Goal: Task Accomplishment & Management: Complete application form

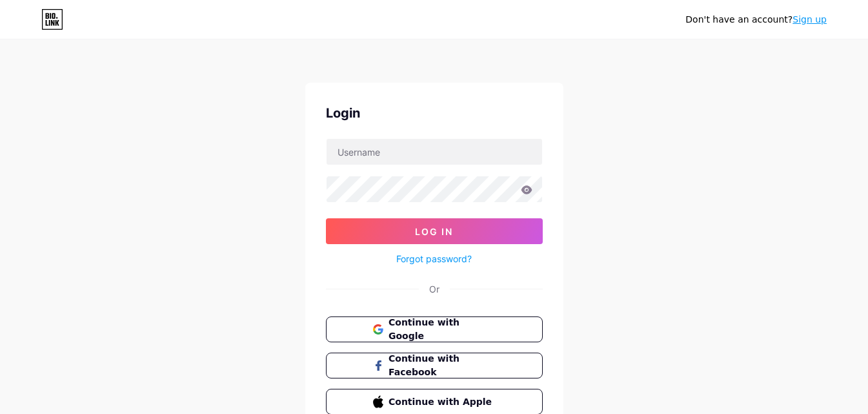
click at [808, 19] on link "Sign up" at bounding box center [810, 19] width 34 height 10
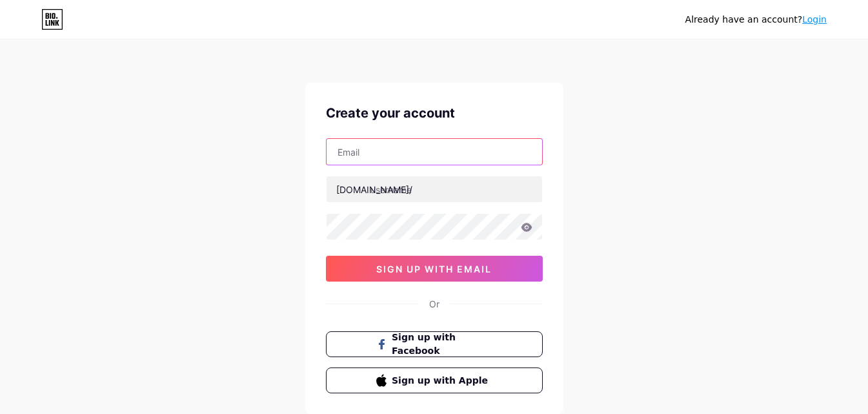
click at [372, 147] on input "text" at bounding box center [435, 152] width 216 height 26
type input "[EMAIL_ADDRESS][DOMAIN_NAME]"
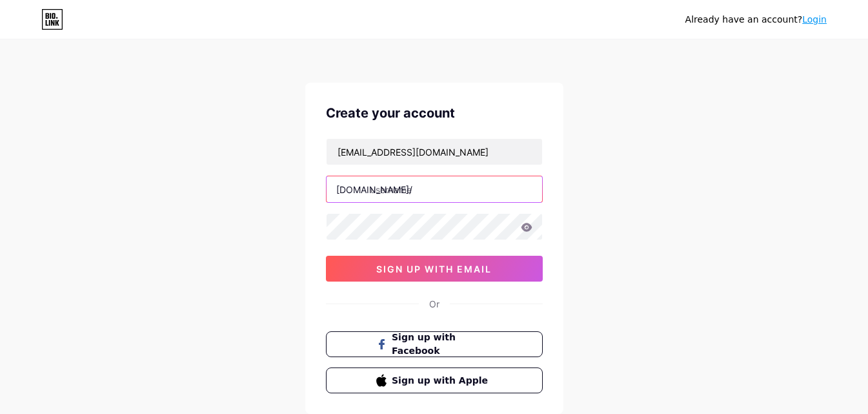
click at [406, 188] on input "text" at bounding box center [435, 189] width 216 height 26
paste input "skyexchange36"
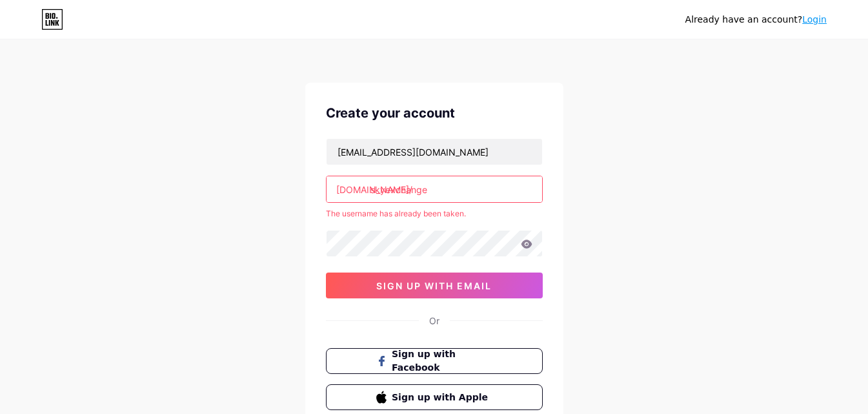
click at [449, 229] on div "[EMAIL_ADDRESS][DOMAIN_NAME] [DOMAIN_NAME]/ skyexchange The username has alread…" at bounding box center [434, 218] width 217 height 160
click at [457, 196] on input "skyexchange" at bounding box center [435, 189] width 216 height 26
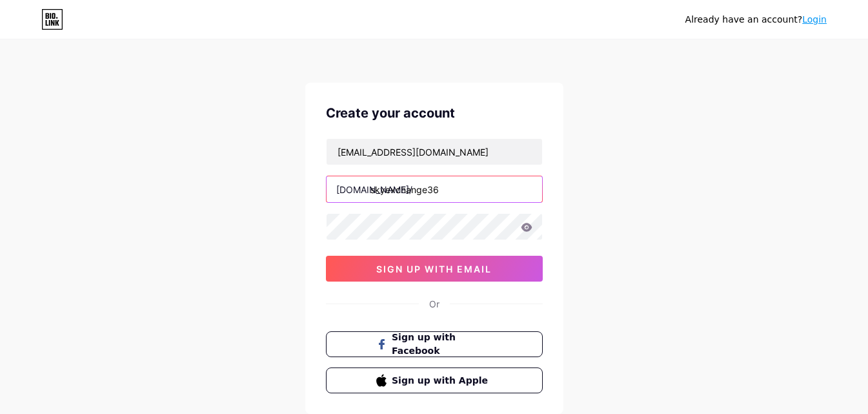
type input "skyexchange36"
